Goal: Task Accomplishment & Management: Manage account settings

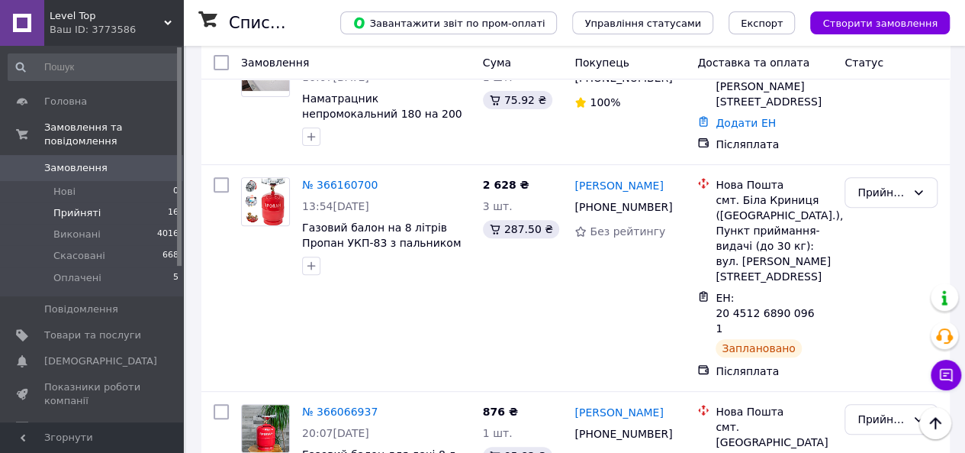
scroll to position [76, 0]
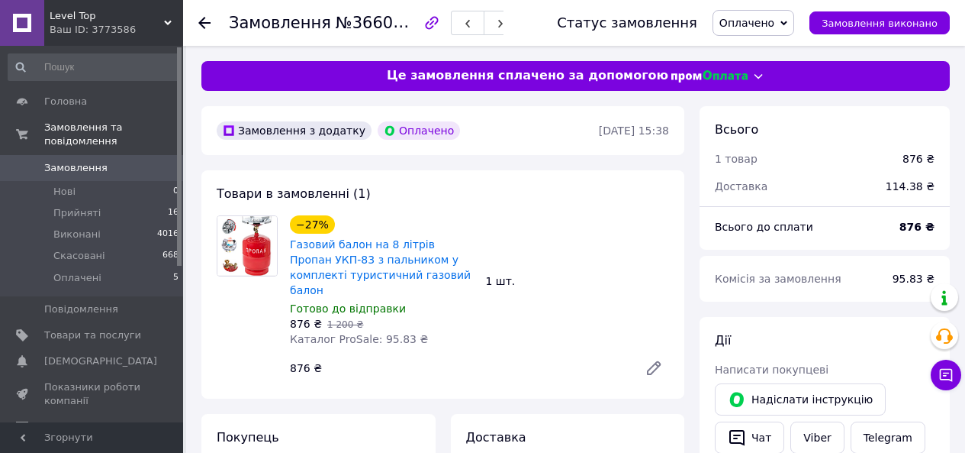
scroll to position [229, 0]
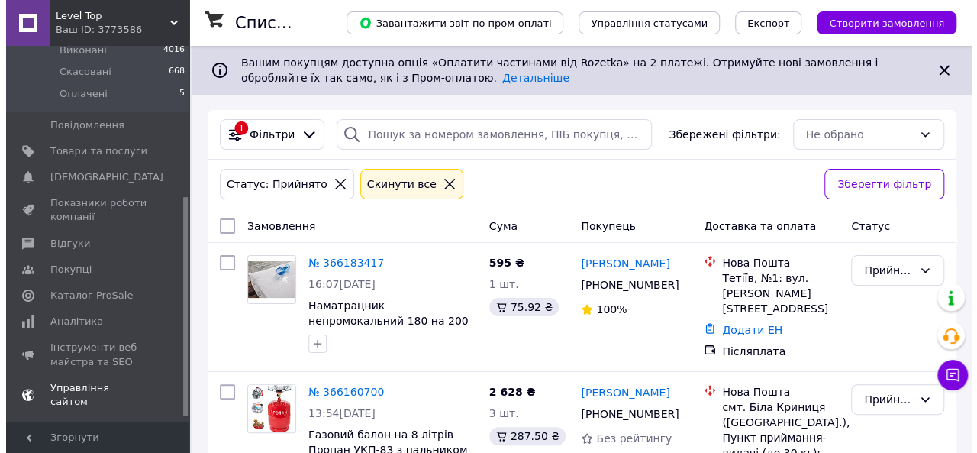
scroll to position [266, 0]
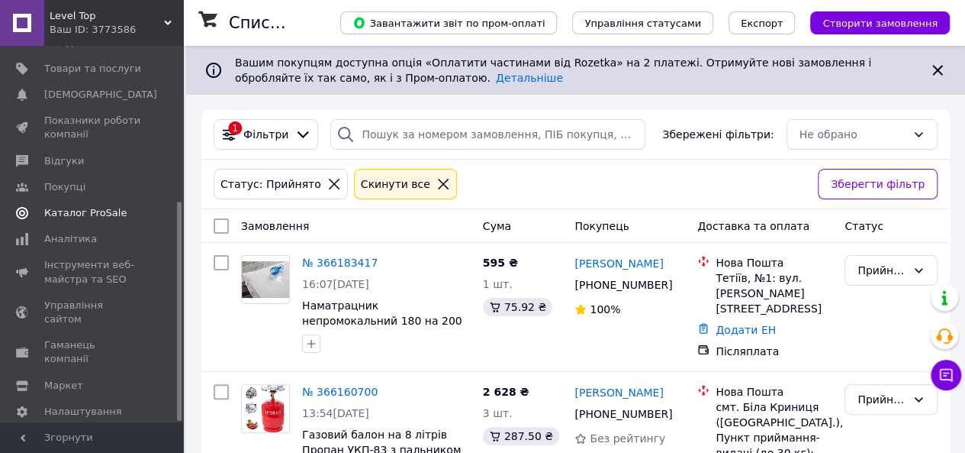
click at [111, 206] on span "Каталог ProSale" at bounding box center [85, 213] width 82 height 14
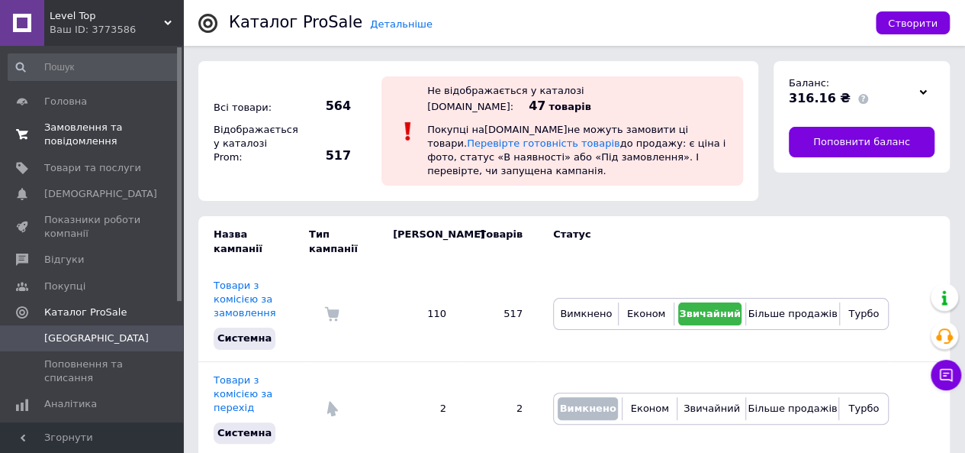
click at [81, 135] on span "Замовлення та повідомлення" at bounding box center [92, 134] width 97 height 27
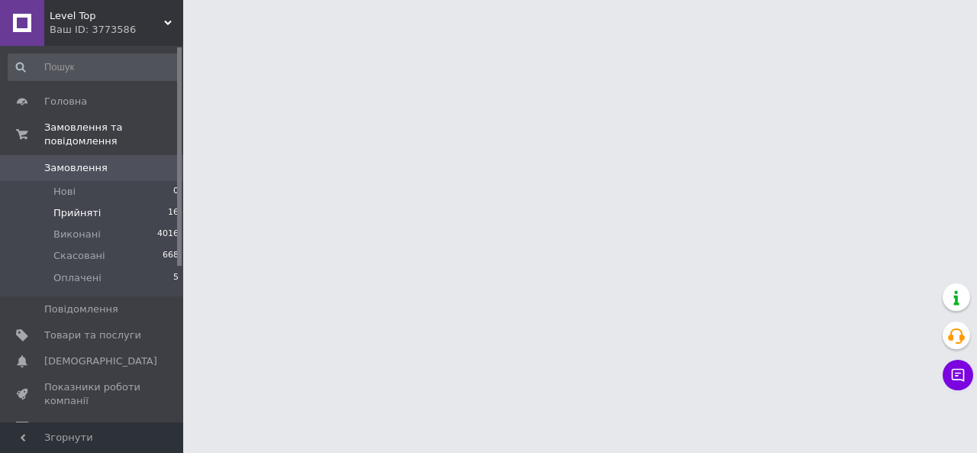
click at [91, 206] on span "Прийняті" at bounding box center [76, 213] width 47 height 14
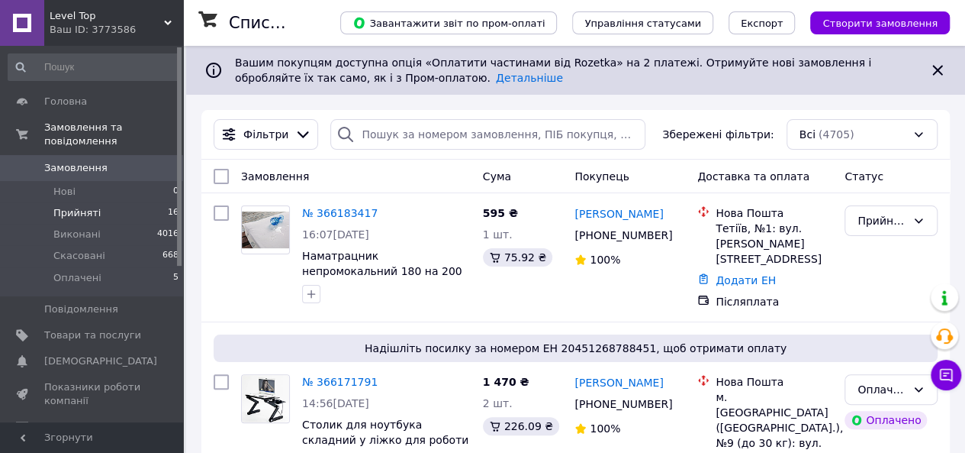
click at [91, 206] on span "Прийняті" at bounding box center [76, 213] width 47 height 14
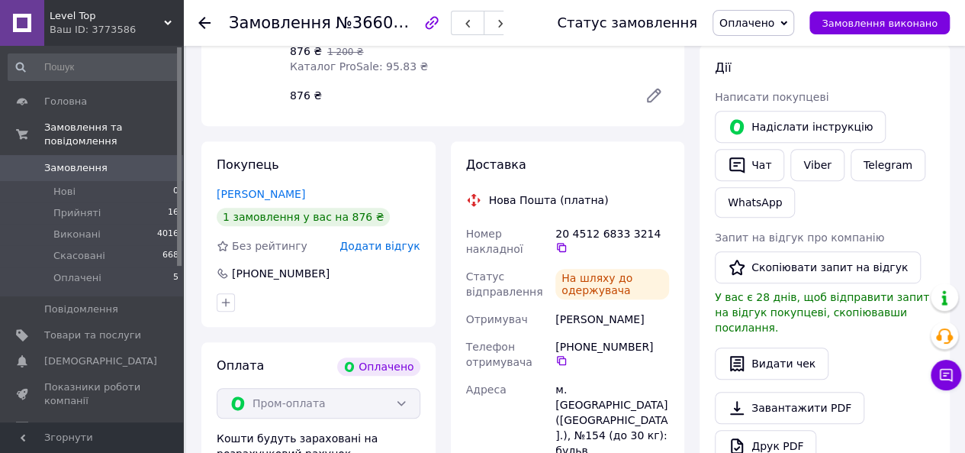
scroll to position [305, 0]
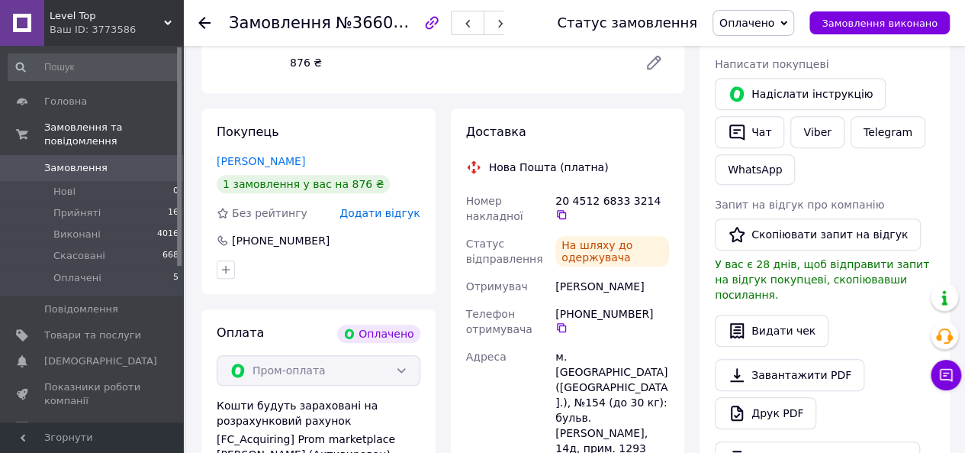
click at [573, 276] on div "Солодка Юлія" at bounding box center [613, 285] width 120 height 27
drag, startPoint x: 573, startPoint y: 276, endPoint x: 611, endPoint y: 269, distance: 37.9
click at [611, 272] on div "Солодка Юлія" at bounding box center [613, 285] width 120 height 27
copy div "Солодка Юлія"
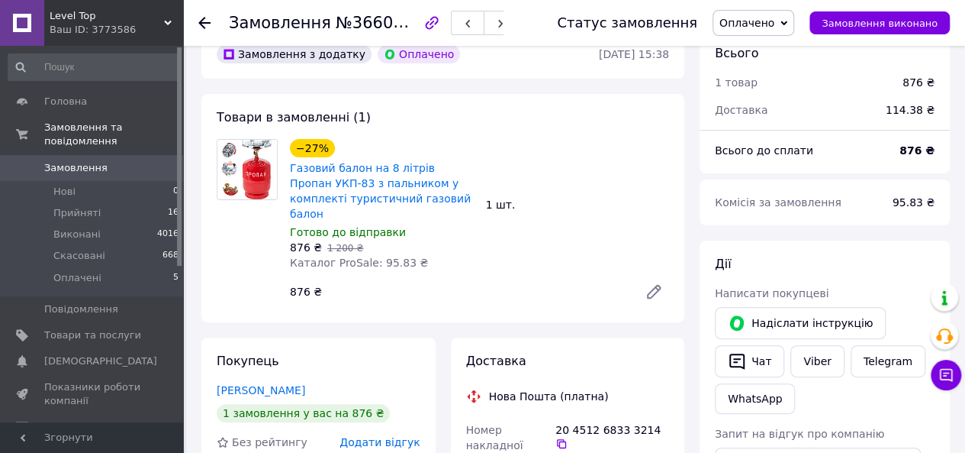
scroll to position [153, 0]
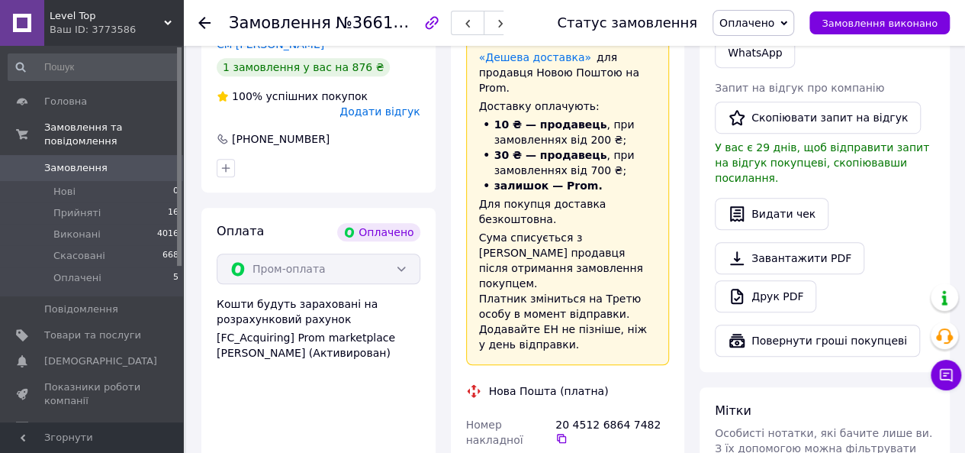
scroll to position [534, 0]
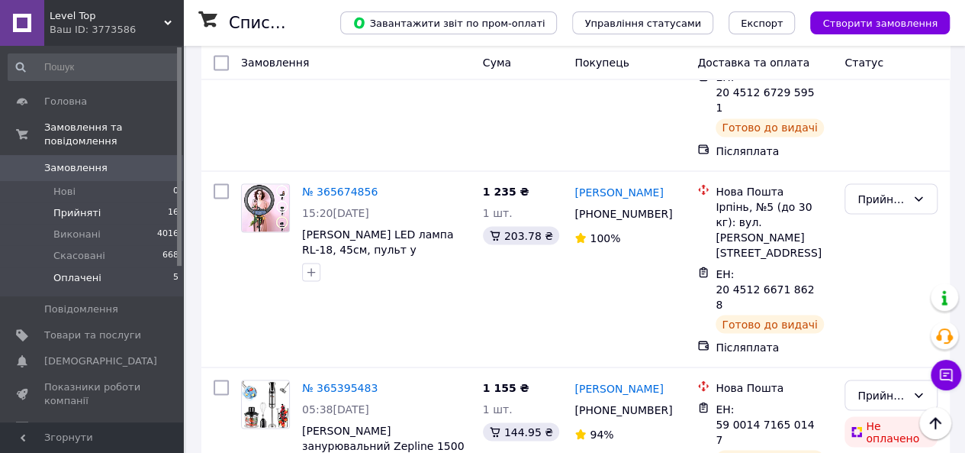
scroll to position [153, 0]
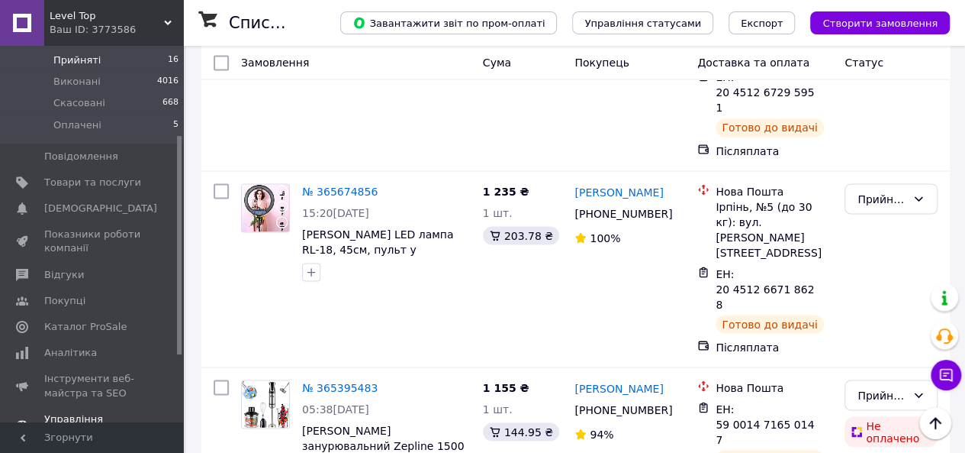
click at [89, 325] on link "Каталог ProSale" at bounding box center [94, 327] width 188 height 26
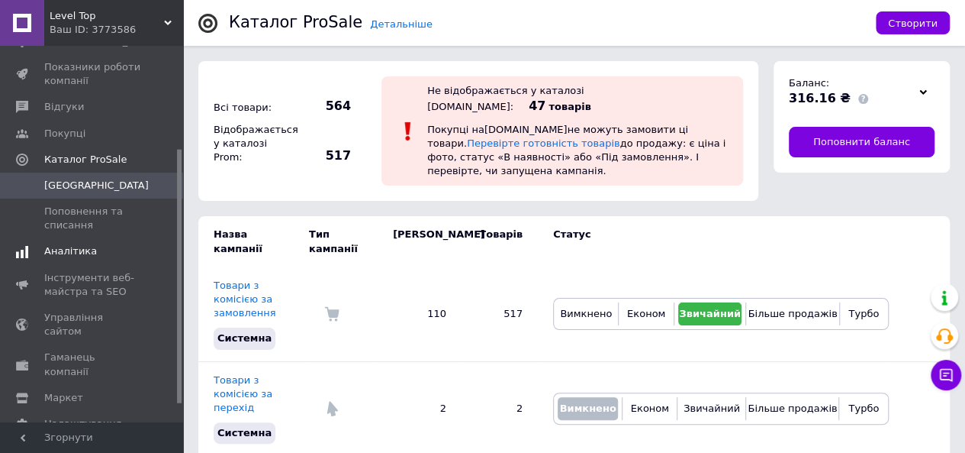
click at [79, 259] on link "Аналітика" at bounding box center [94, 251] width 188 height 26
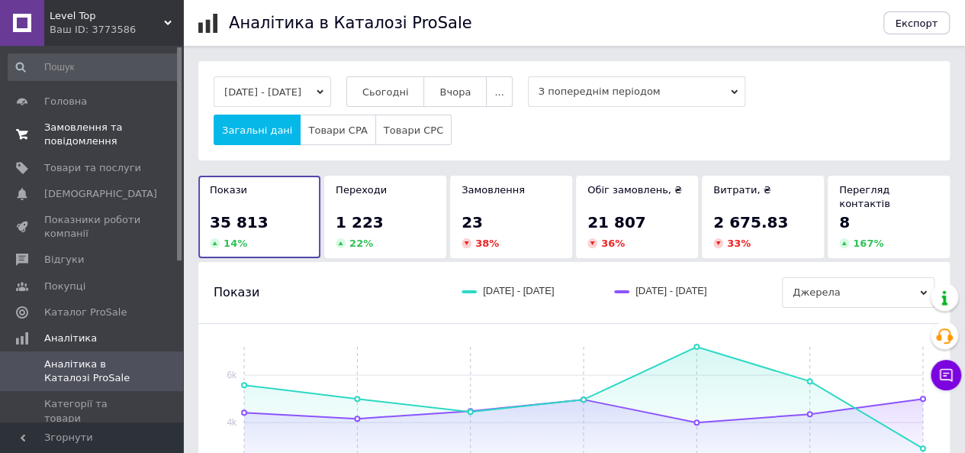
click at [81, 143] on span "Замовлення та повідомлення" at bounding box center [92, 134] width 97 height 27
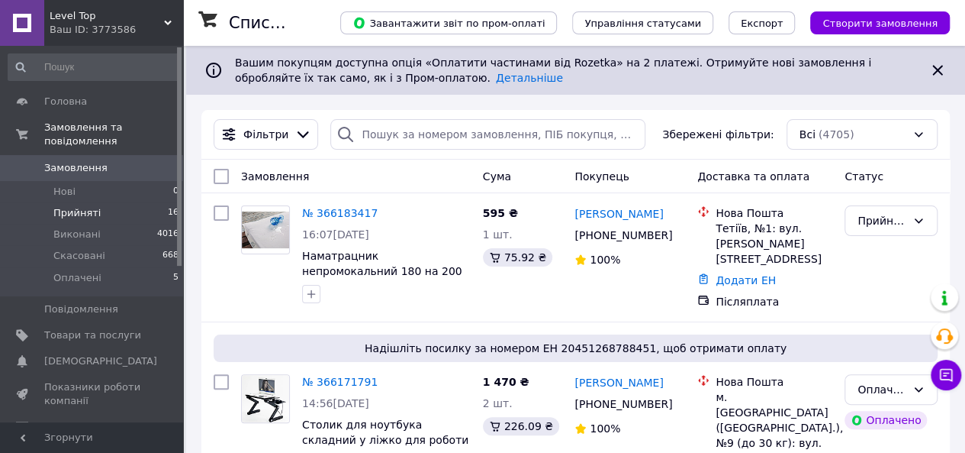
click at [89, 206] on span "Прийняті" at bounding box center [76, 213] width 47 height 14
